Goal: Task Accomplishment & Management: Complete application form

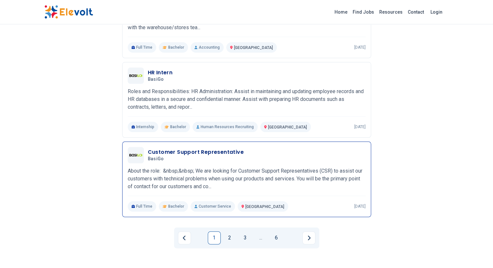
scroll to position [682, 0]
click at [174, 148] on h3 "Customer Support Representative" at bounding box center [196, 152] width 96 height 8
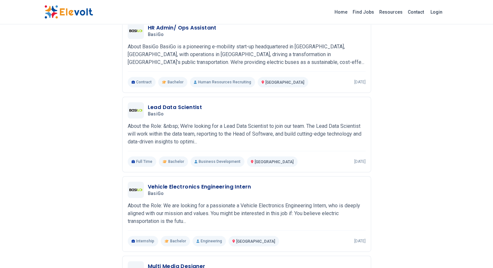
scroll to position [268, 0]
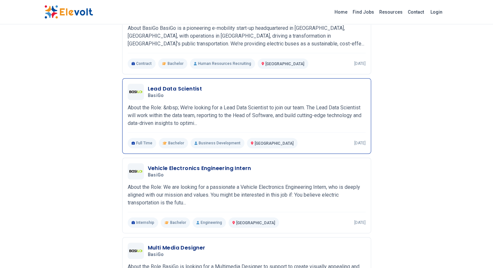
click at [149, 85] on h3 "Lead Data Scientist" at bounding box center [175, 89] width 54 height 8
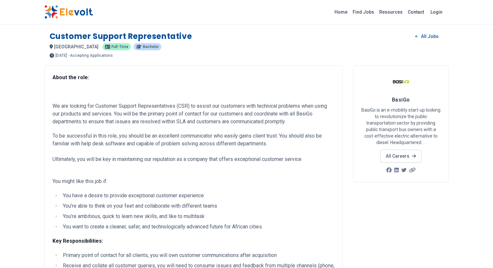
drag, startPoint x: 171, startPoint y: 198, endPoint x: 8, endPoint y: 102, distance: 189.1
click at [53, 88] on p at bounding box center [194, 92] width 282 height 8
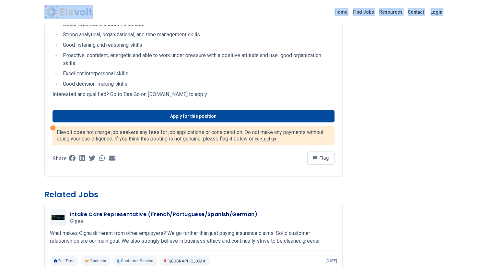
scroll to position [570, 0]
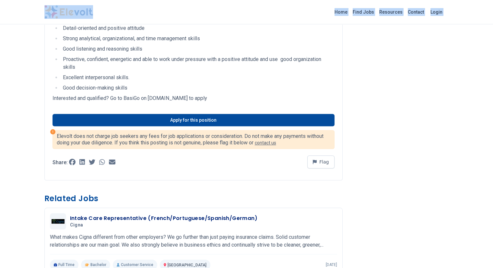
drag, startPoint x: 11, startPoint y: 101, endPoint x: 189, endPoint y: 89, distance: 178.0
copy div "We are looking for Customer Support Representatives (CSR) to assist our custome…"
click at [181, 74] on li "Excellent interpersonal skills." at bounding box center [198, 78] width 274 height 8
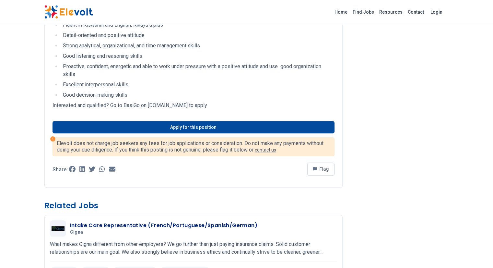
scroll to position [428, 0]
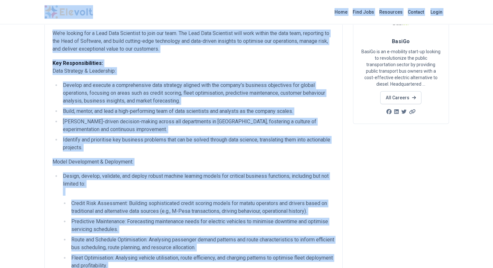
scroll to position [36, 0]
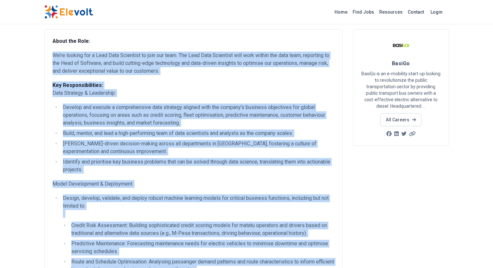
drag, startPoint x: 121, startPoint y: 190, endPoint x: 14, endPoint y: 50, distance: 175.9
copy div "We’re looking for a Lead Data Scientist to join our team. The Lead Data Scienti…"
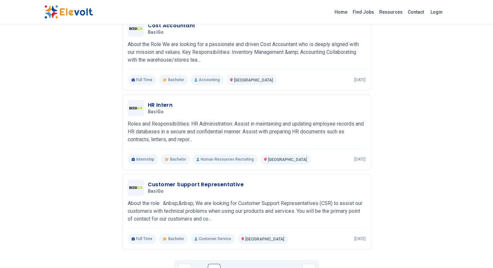
scroll to position [655, 0]
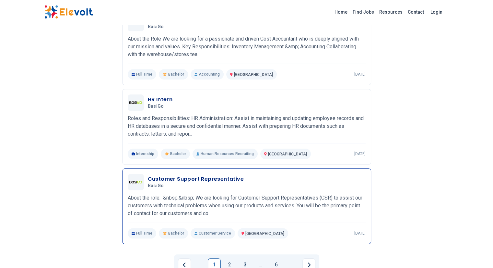
click at [153, 175] on h3 "Customer Support Representative" at bounding box center [196, 179] width 96 height 8
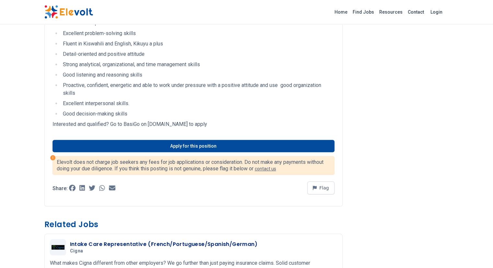
scroll to position [544, 0]
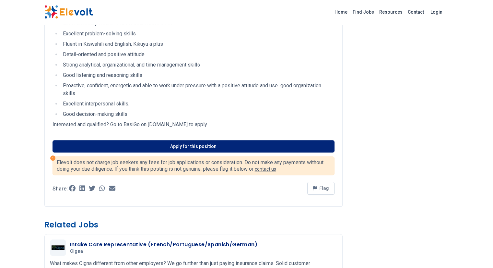
click at [194, 140] on link "Apply for this position" at bounding box center [194, 146] width 282 height 12
click at [189, 140] on link "Apply for this position" at bounding box center [194, 146] width 282 height 12
